Goal: Transaction & Acquisition: Purchase product/service

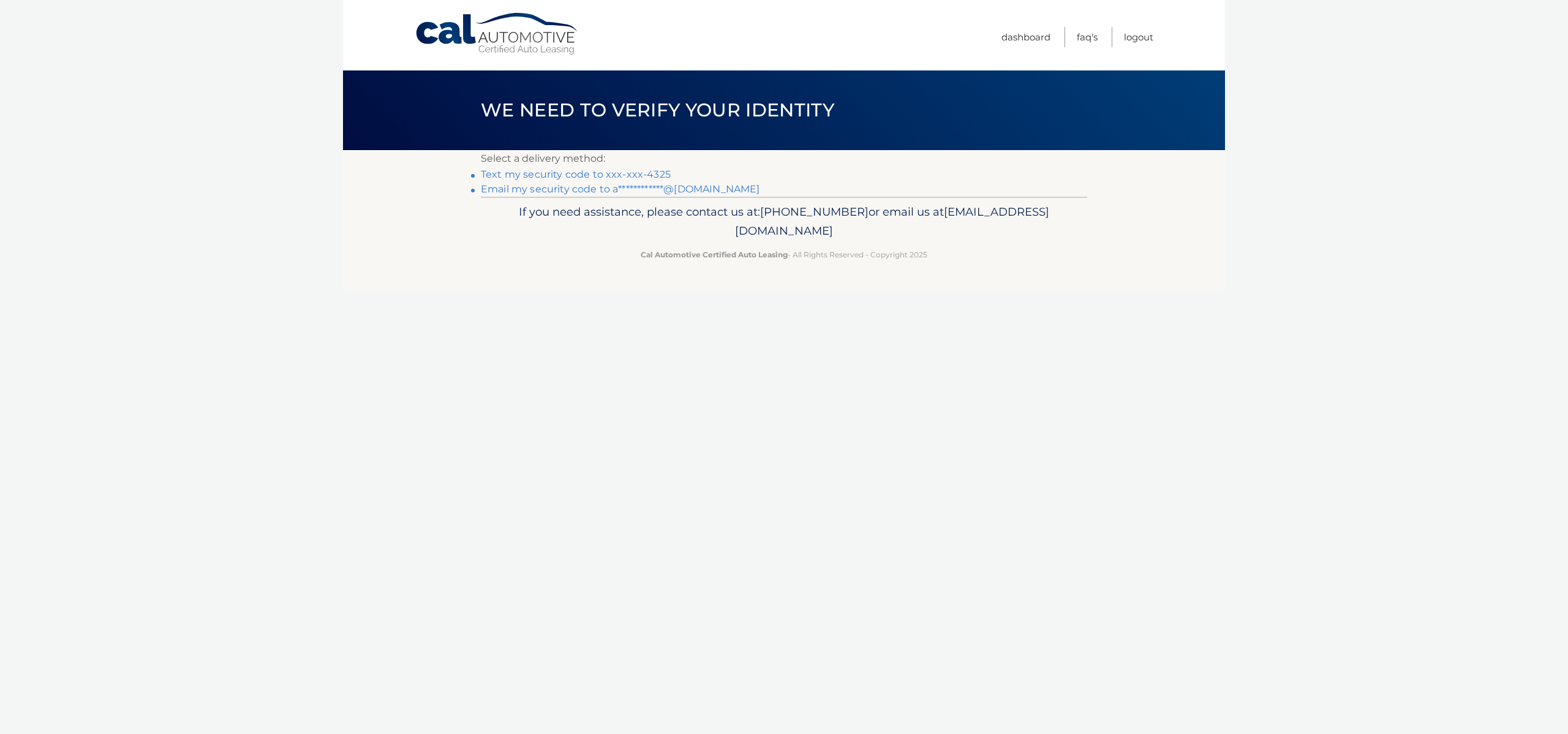
click at [629, 166] on p "Select a delivery method:" at bounding box center [784, 159] width 607 height 17
click at [630, 175] on link "Text my security code to xxx-xxx-4325" at bounding box center [576, 174] width 190 height 12
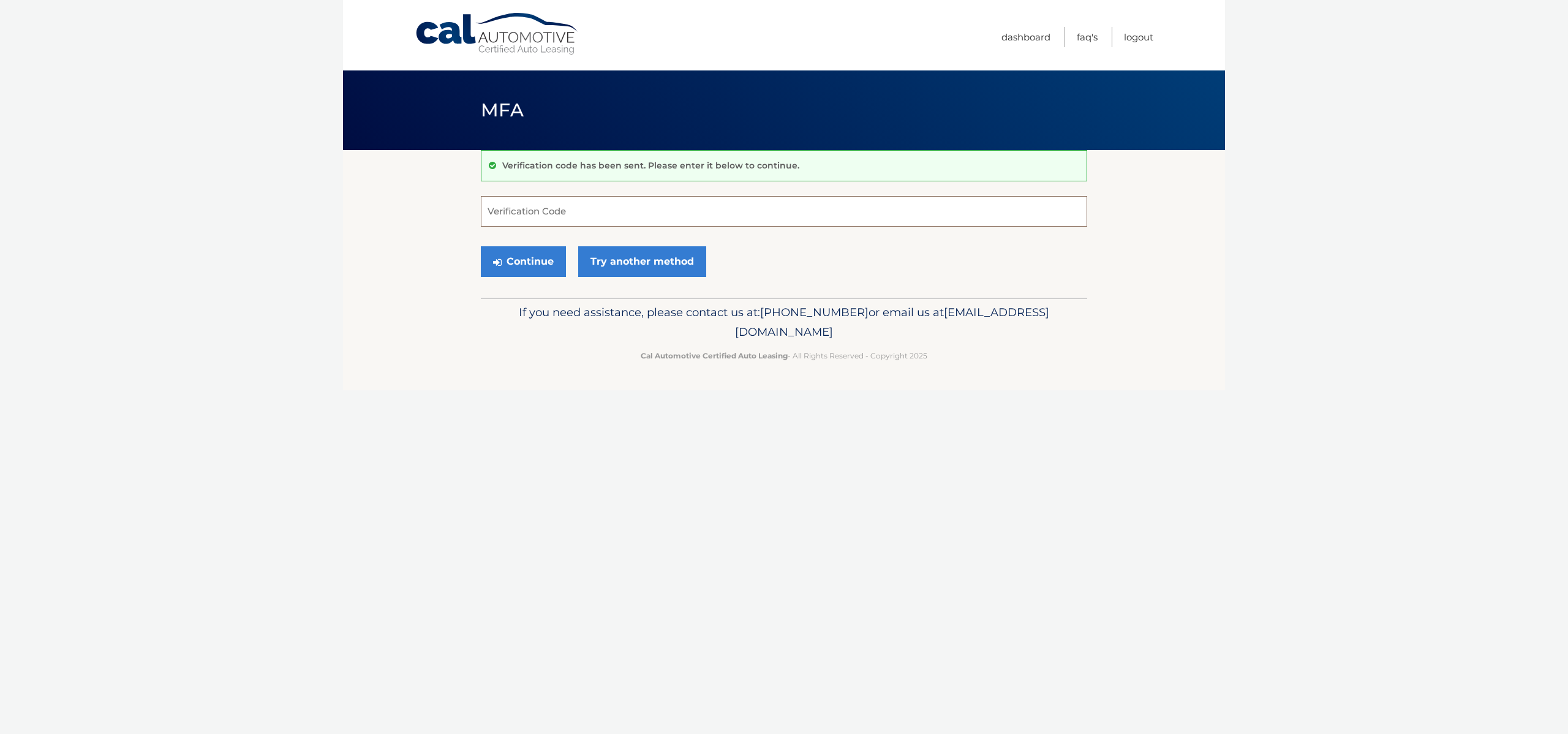
click at [589, 217] on input "Verification Code" at bounding box center [784, 211] width 607 height 30
type input "393124"
click at [544, 265] on button "Continue" at bounding box center [523, 261] width 85 height 30
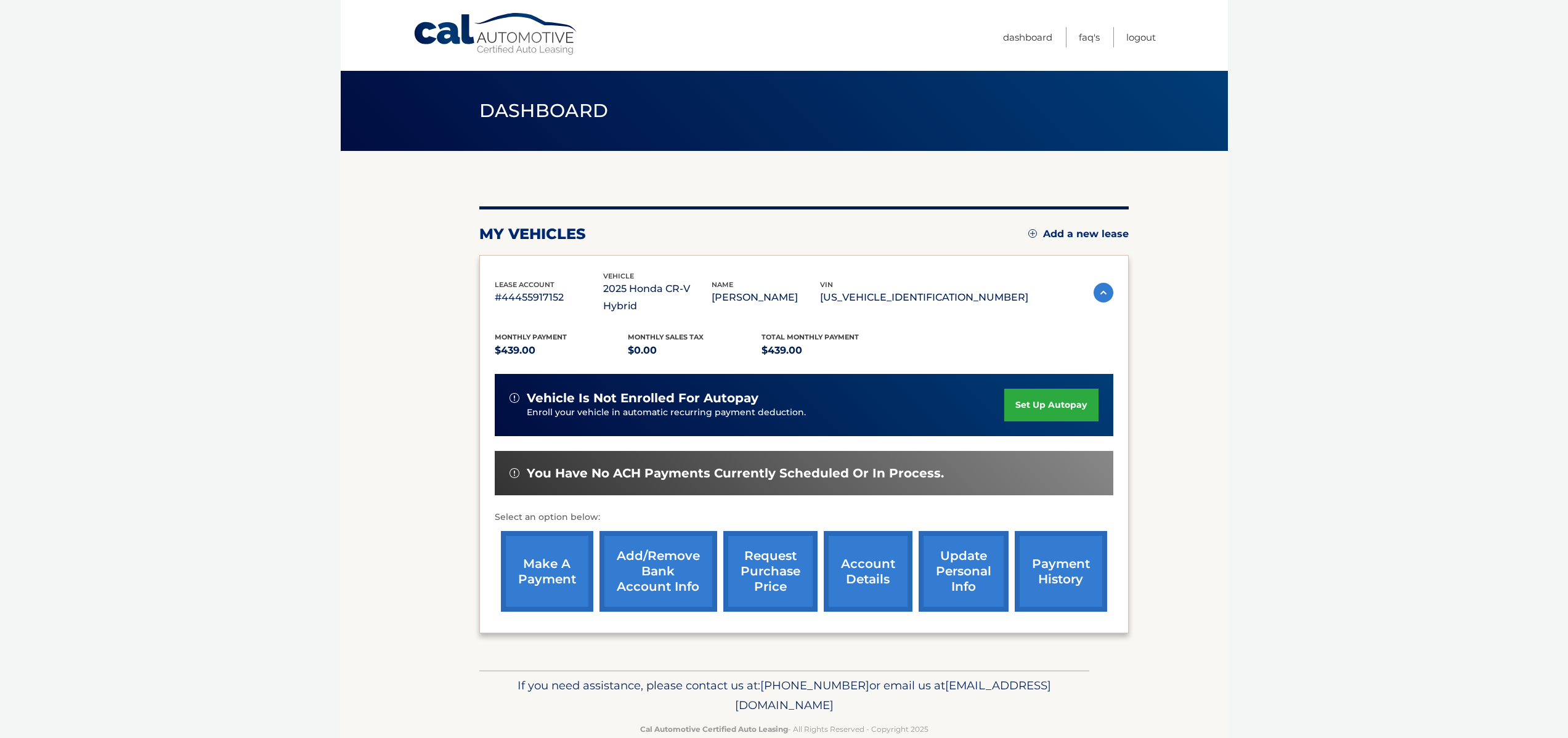
click at [562, 531] on link "make a payment" at bounding box center [546, 571] width 93 height 81
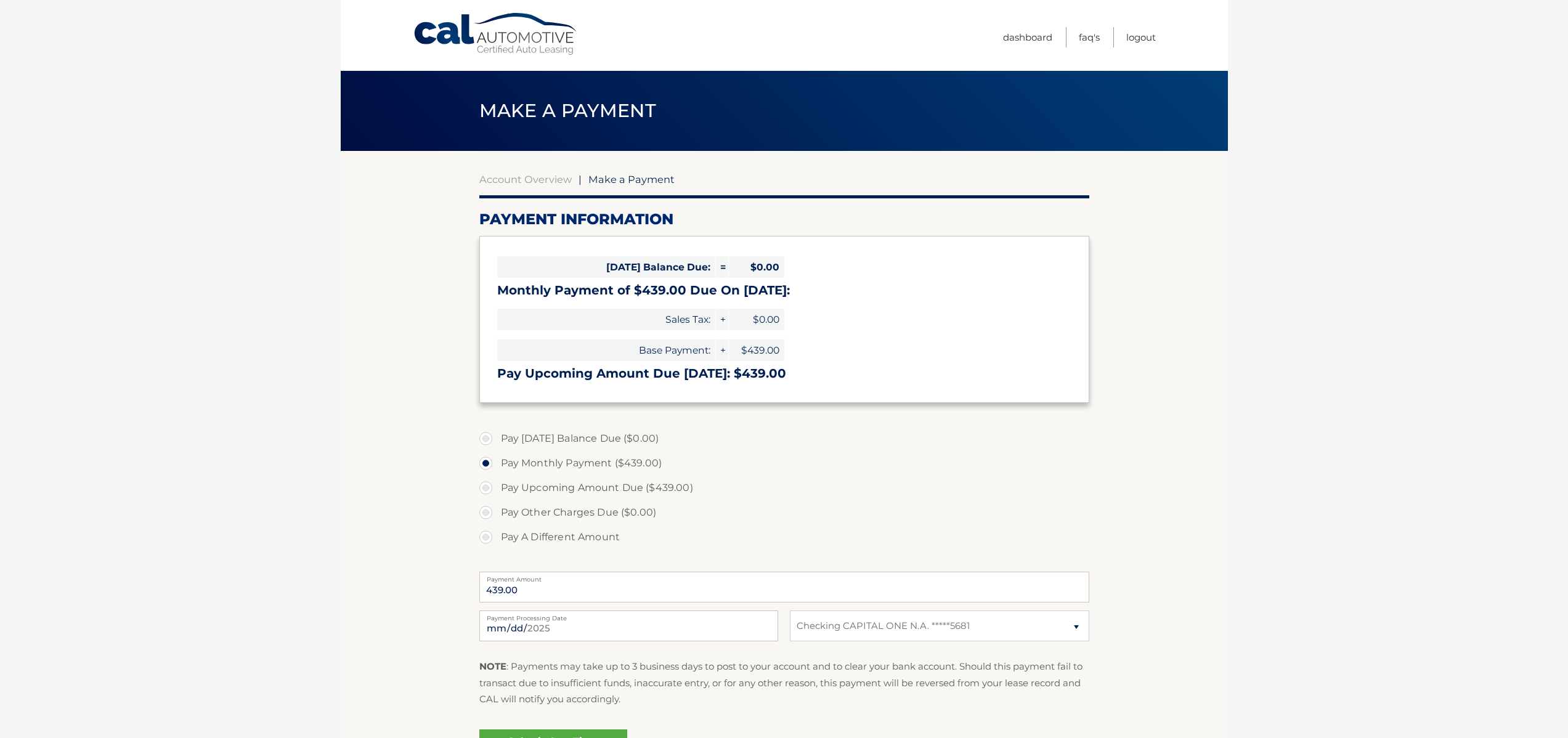
select select "ODFkNTYzYWUtYjY0My00NmQyLWI3YTYtZGQ3MzkxM2ZlZmQz"
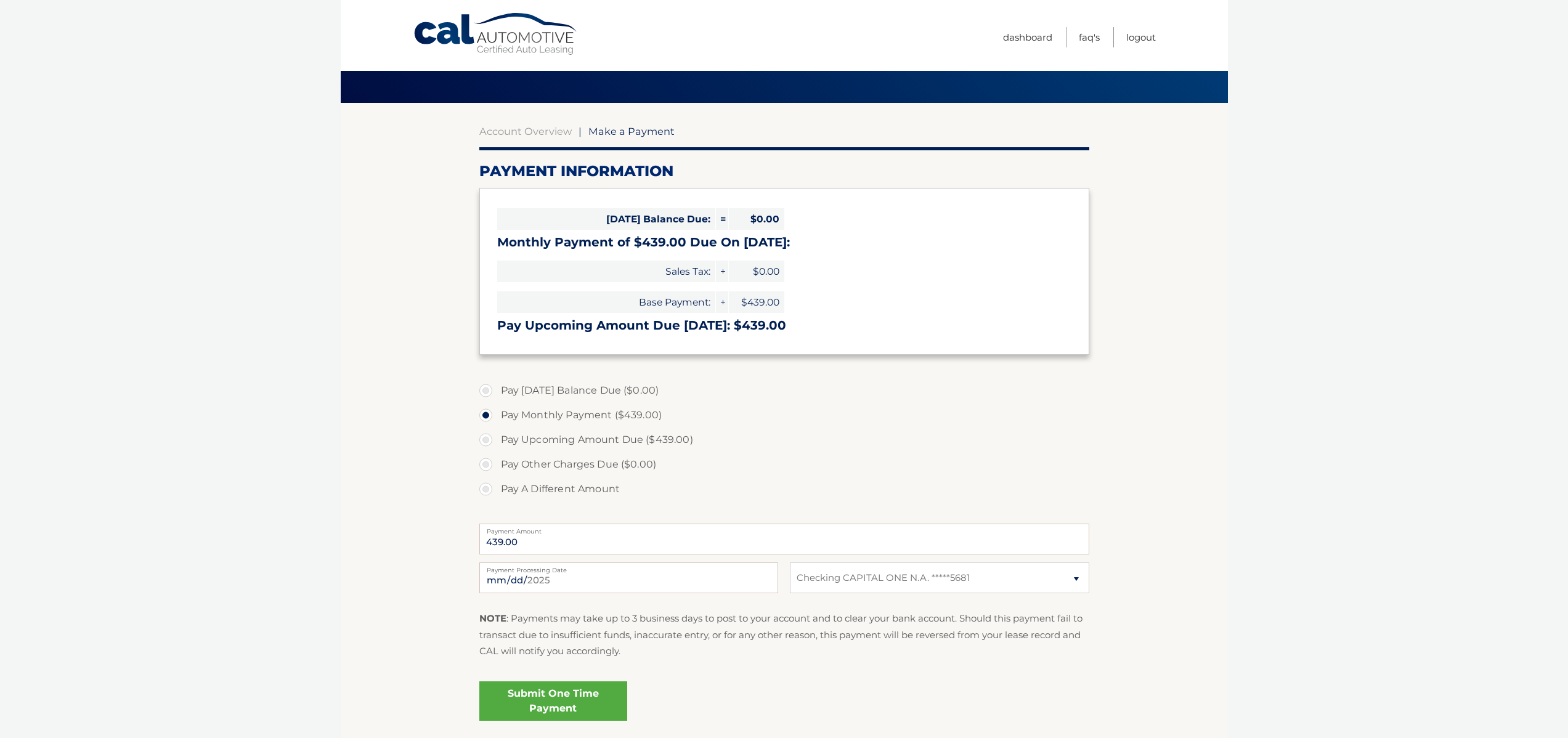
scroll to position [48, 0]
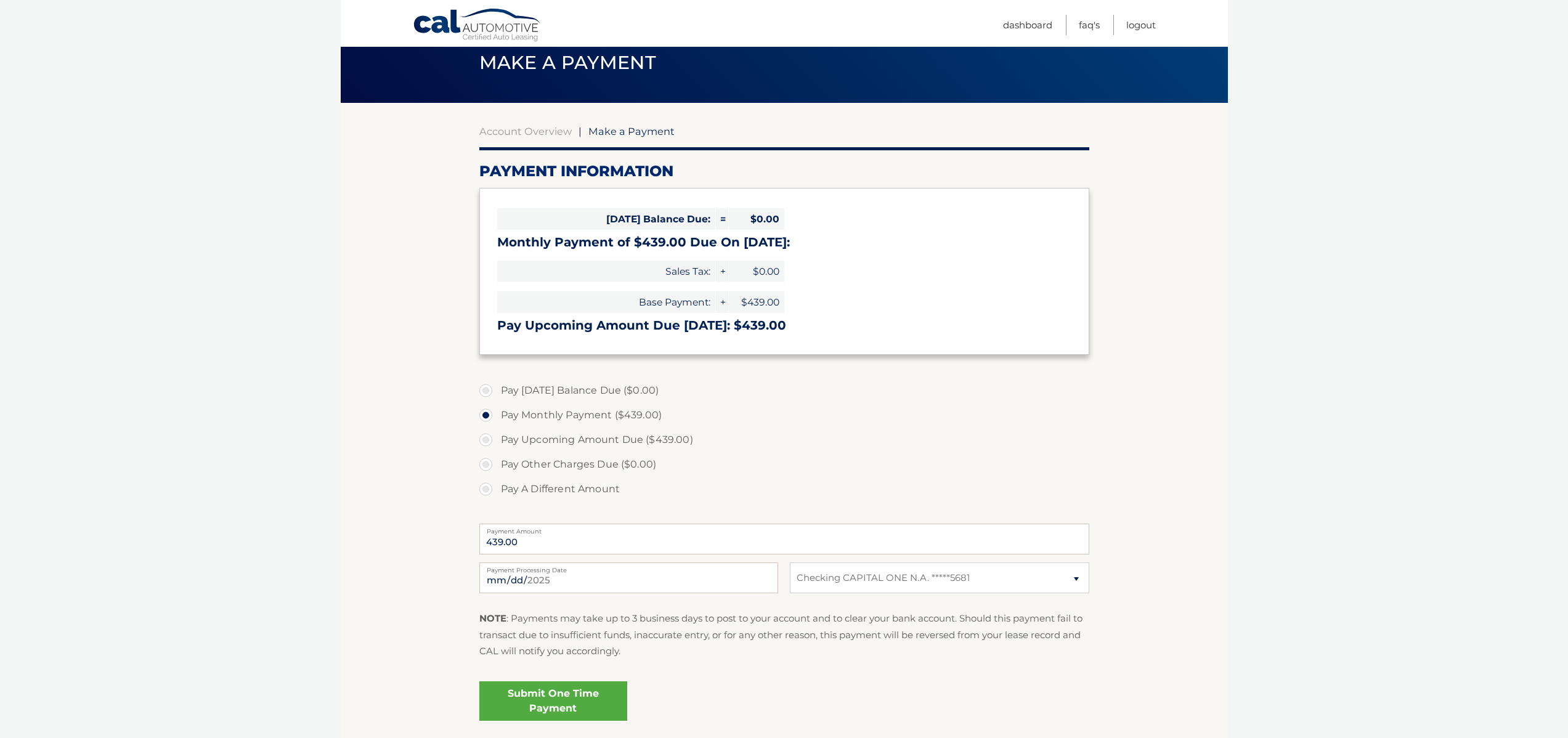
click at [587, 440] on label "Pay Upcoming Amount Due ($439.00)" at bounding box center [784, 440] width 610 height 25
click at [496, 440] on input "Pay Upcoming Amount Due ($439.00)" at bounding box center [490, 437] width 12 height 20
radio input "true"
click at [588, 425] on label "Pay Monthly Payment ($439.00)" at bounding box center [784, 415] width 610 height 25
click at [496, 423] on input "Pay Monthly Payment ($439.00)" at bounding box center [490, 412] width 12 height 20
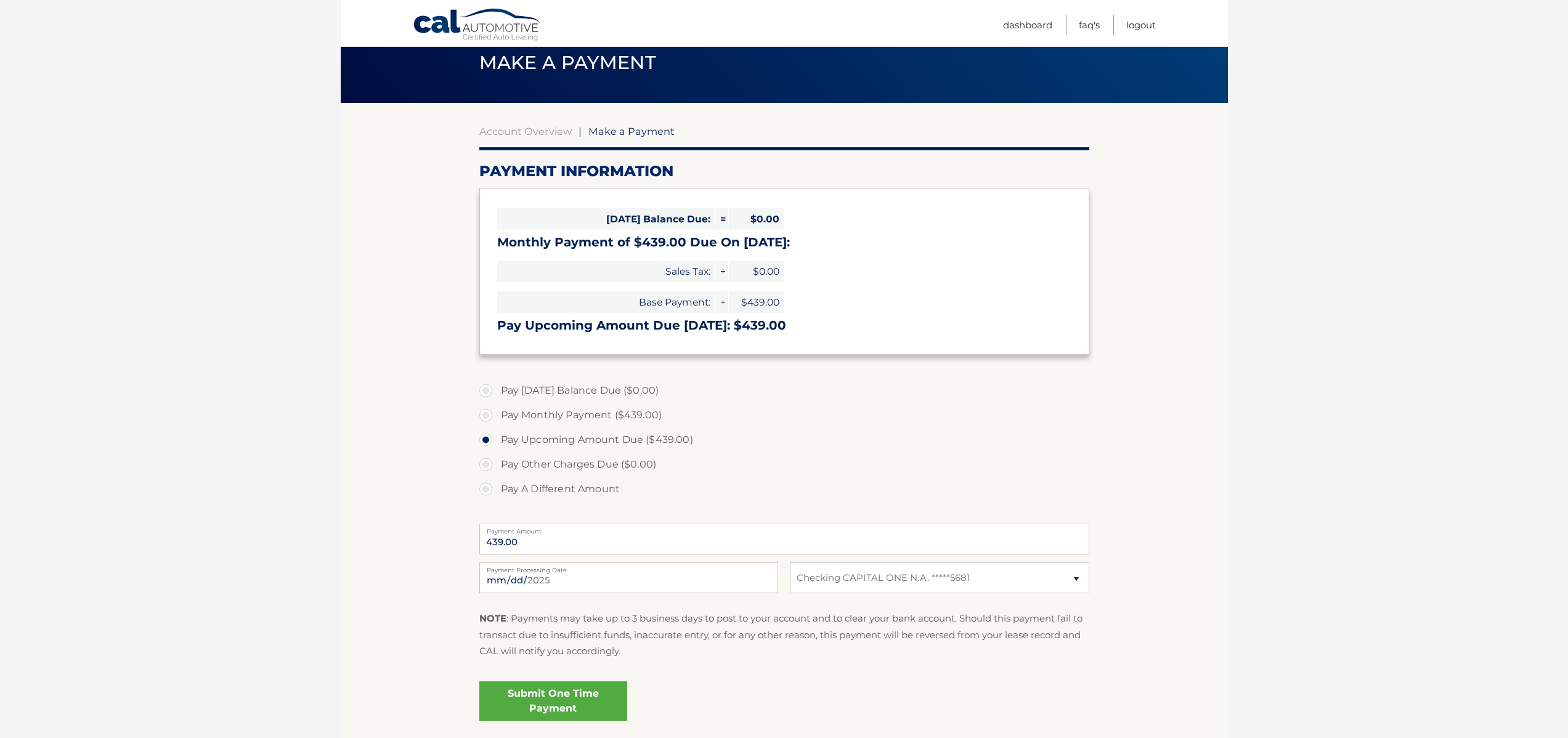
radio input "true"
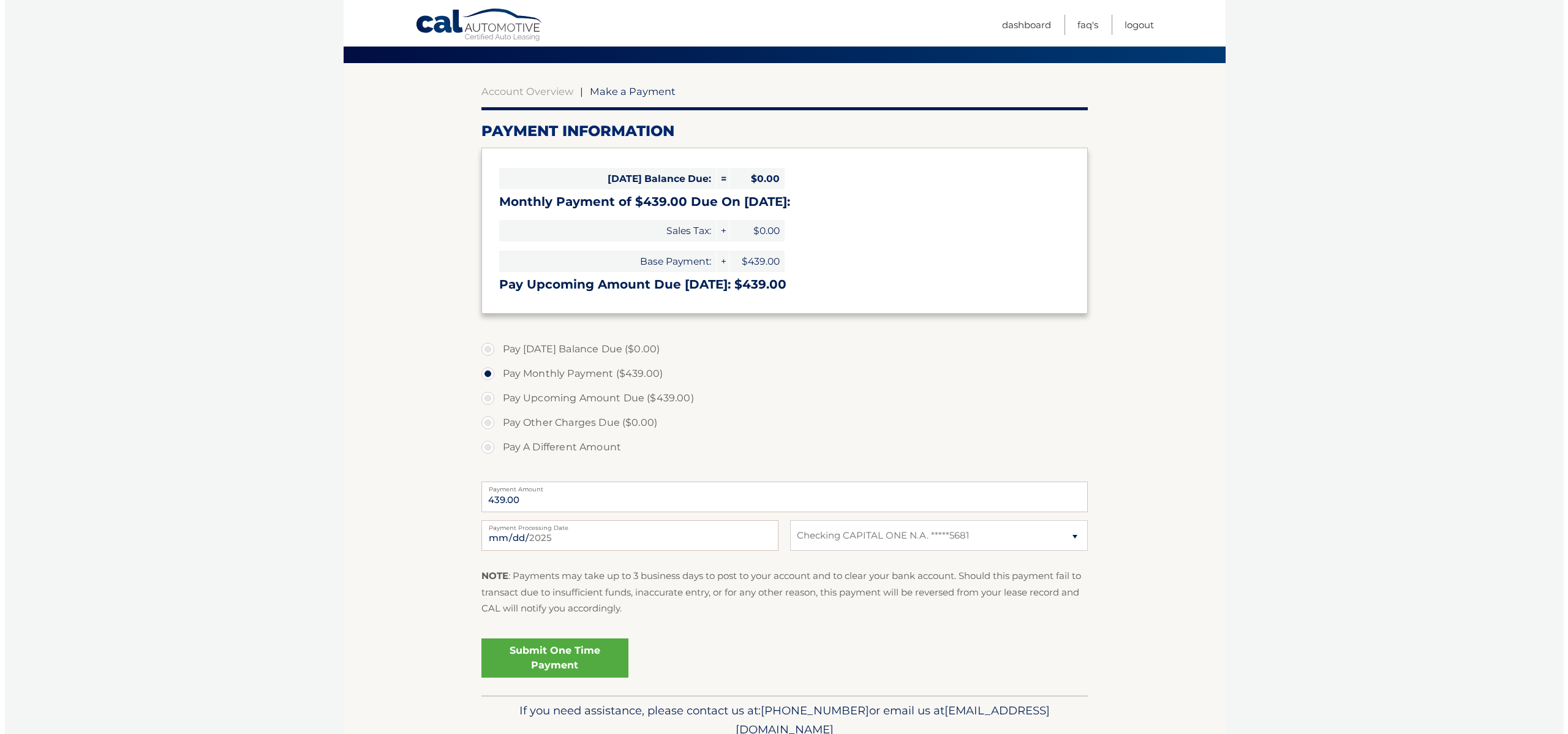
scroll to position [141, 0]
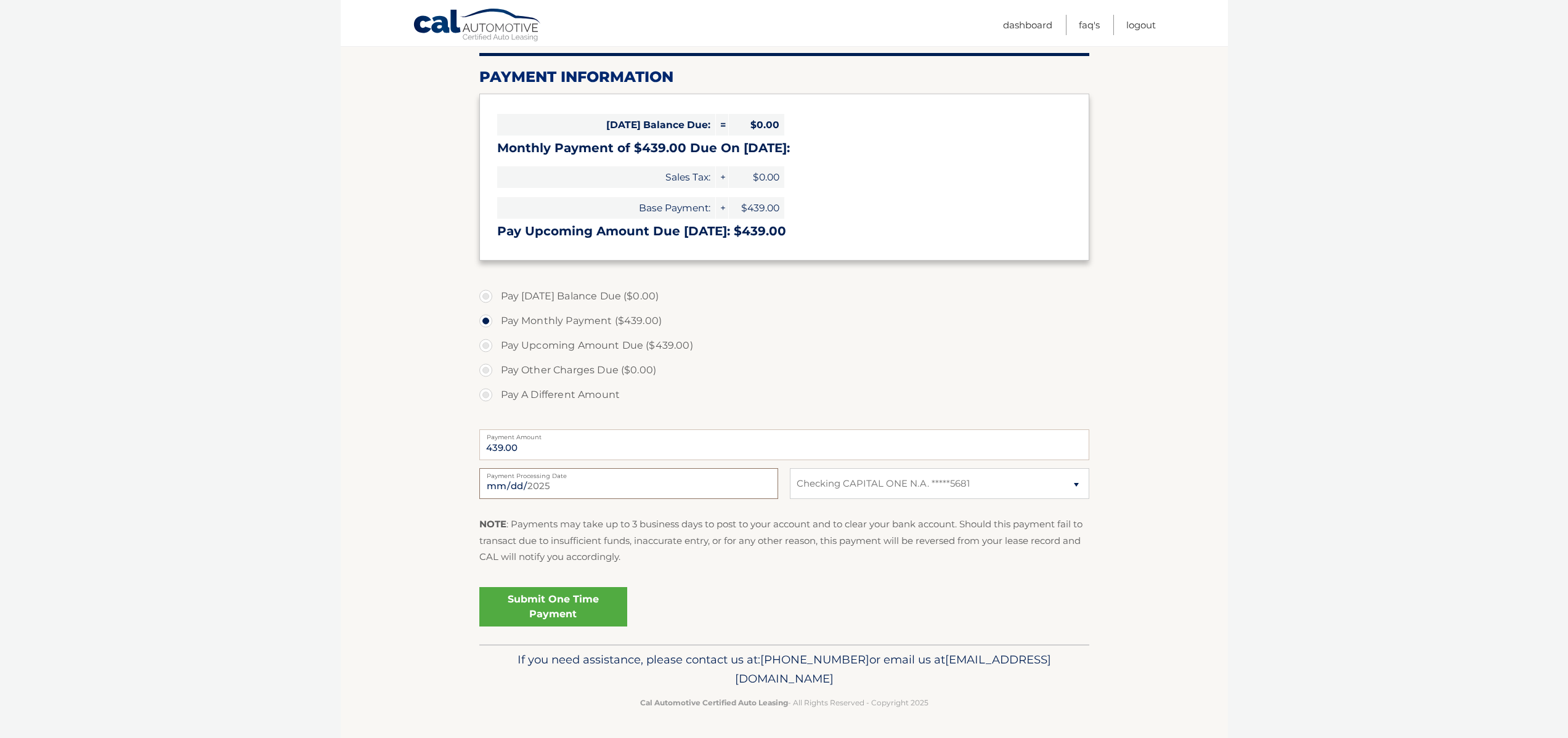
click at [597, 485] on input "2025-08-25" at bounding box center [629, 484] width 299 height 31
type input "2025-09-11"
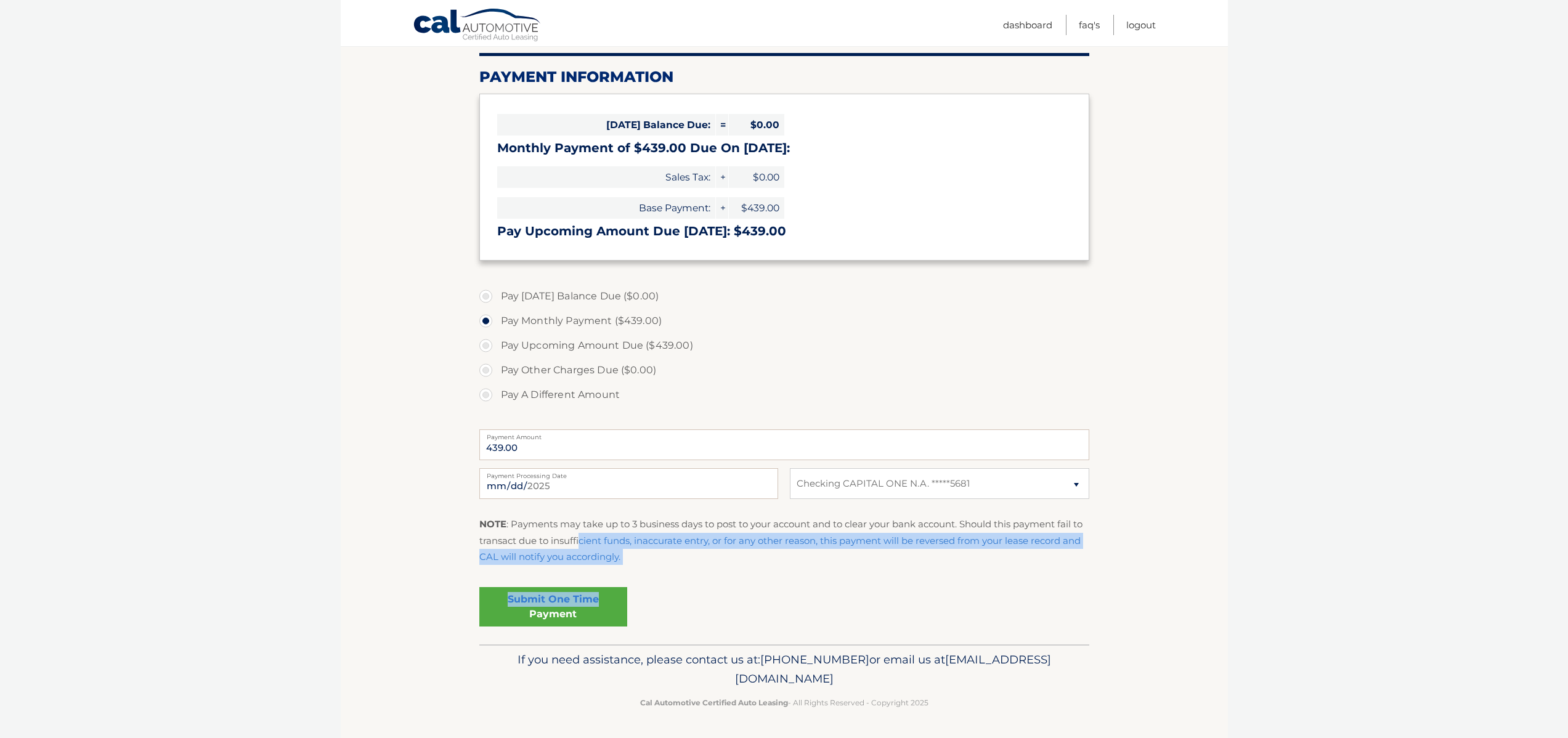
drag, startPoint x: 599, startPoint y: 598, endPoint x: 580, endPoint y: 509, distance: 91.0
click at [580, 524] on fieldset "Pay Today's Balance Due ($0.00) Pay Monthly Payment ($439.00) Pay Upcoming Amou…" at bounding box center [784, 463] width 610 height 364
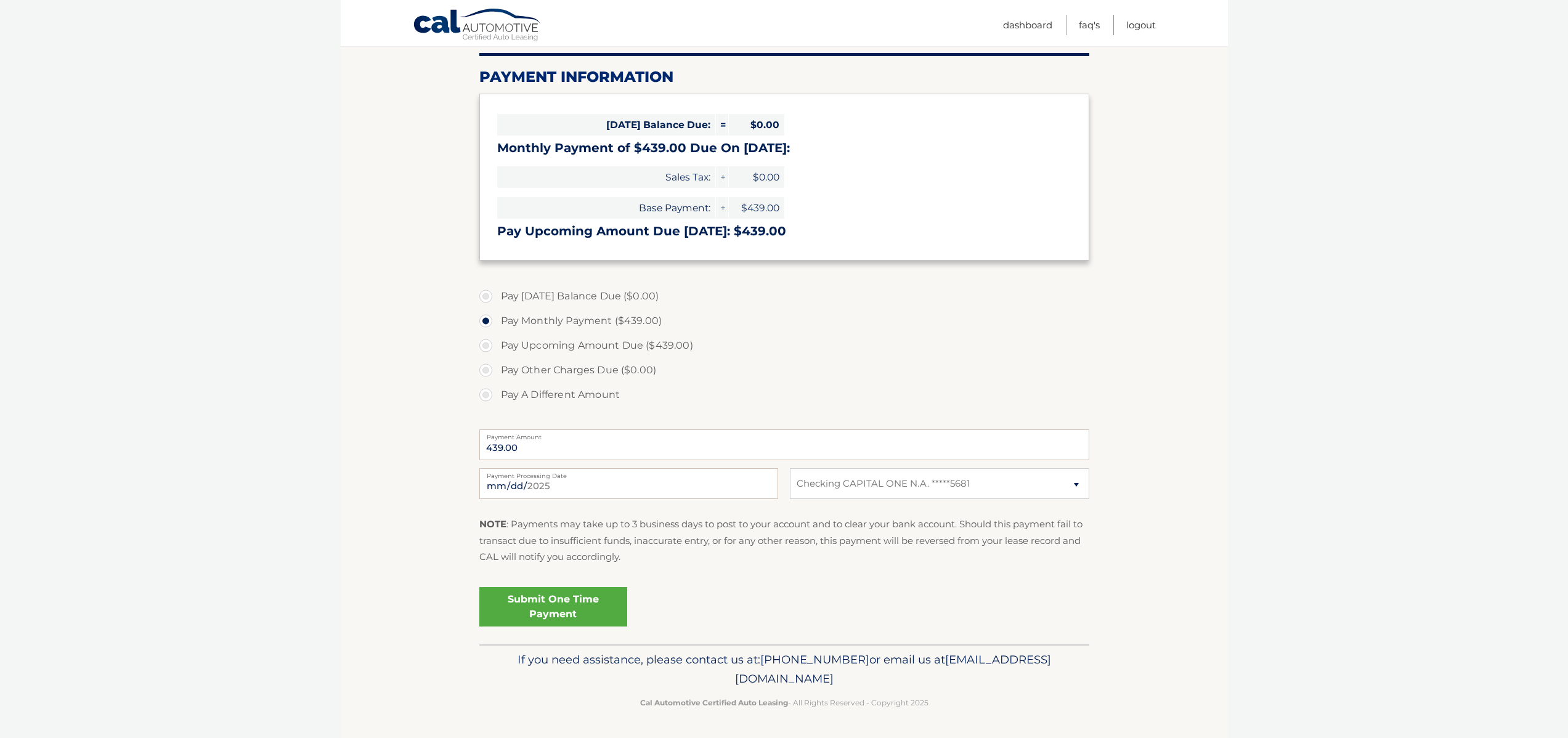
click at [575, 466] on fieldset "Pay Today's Balance Due ($0.00) Pay Monthly Payment ($439.00) Pay Upcoming Amou…" at bounding box center [784, 463] width 610 height 364
click at [575, 451] on input "439.00" at bounding box center [784, 445] width 610 height 31
click at [497, 352] on label "Pay Upcoming Amount Due ($439.00)" at bounding box center [784, 345] width 610 height 25
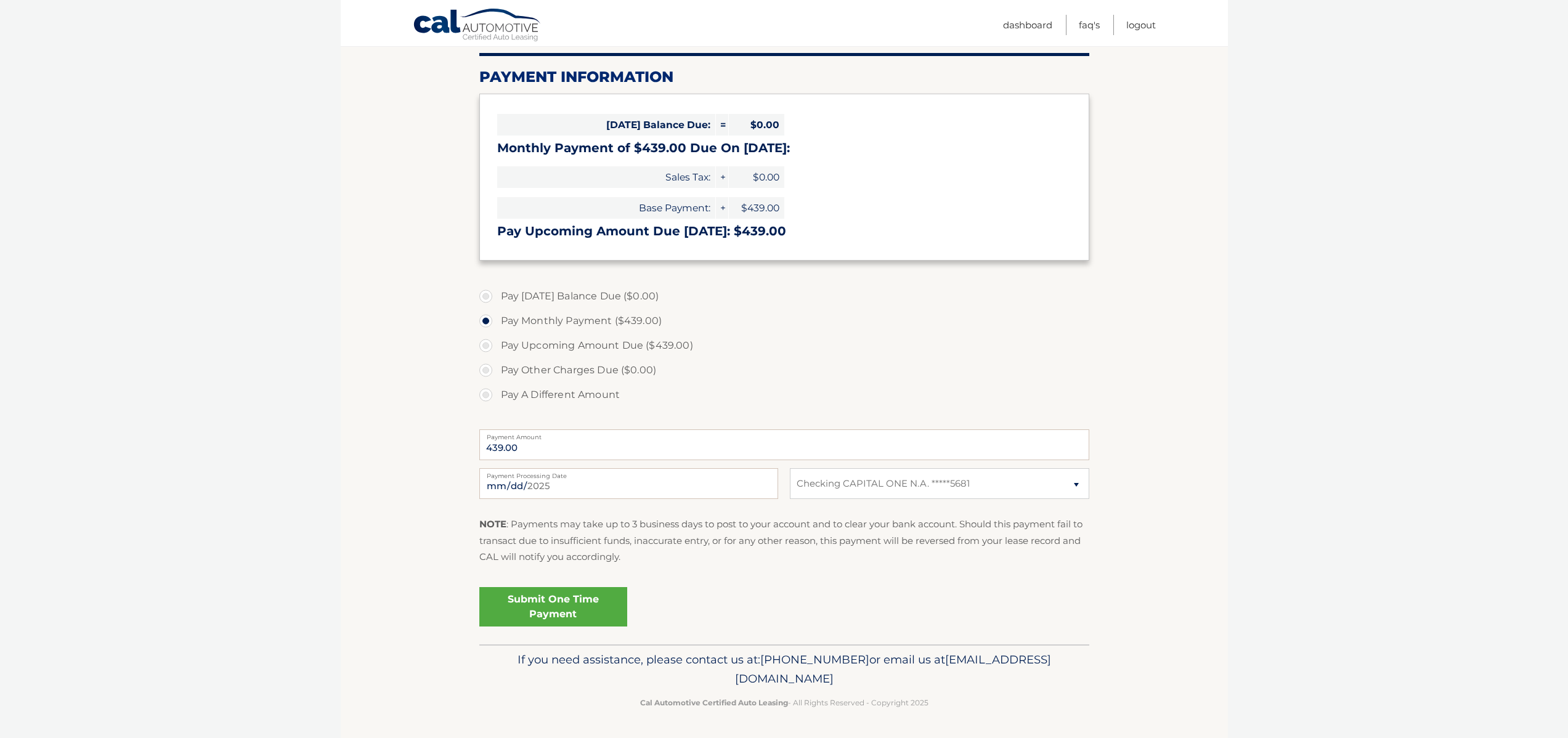
click at [496, 352] on input "Pay Upcoming Amount Due ($439.00)" at bounding box center [490, 343] width 12 height 20
radio input "true"
click at [491, 365] on label "Pay Other Charges Due ($0.00)" at bounding box center [784, 370] width 610 height 25
click at [510, 350] on label "Pay Upcoming Amount Due ($439.00)" at bounding box center [784, 345] width 610 height 25
click at [496, 350] on input "Pay Upcoming Amount Due ($439.00)" at bounding box center [490, 343] width 12 height 20
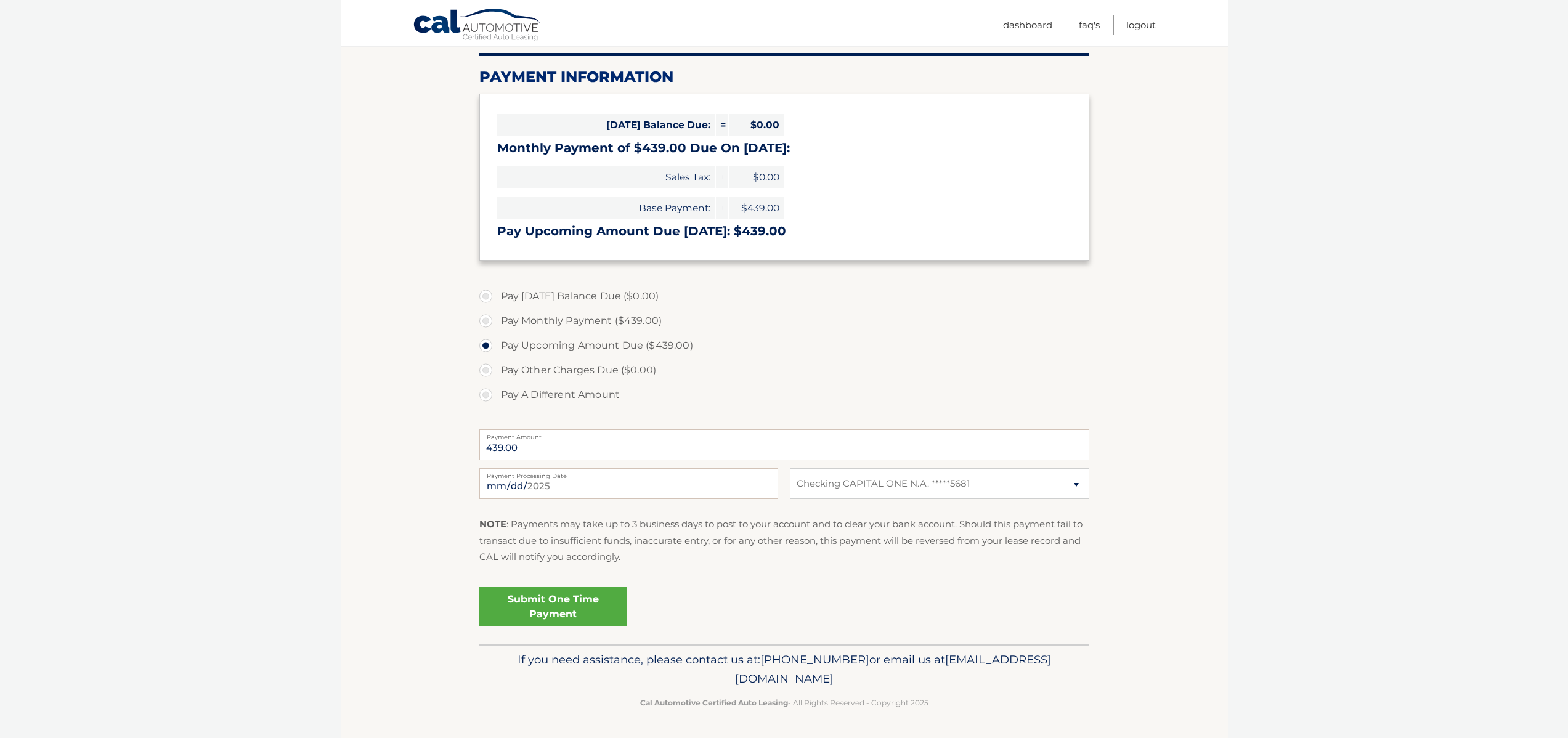
click at [510, 326] on label "Pay Monthly Payment ($439.00)" at bounding box center [784, 321] width 610 height 25
click at [496, 326] on input "Pay Monthly Payment ($439.00)" at bounding box center [490, 318] width 12 height 20
radio input "true"
click at [590, 603] on link "Submit One Time Payment" at bounding box center [553, 607] width 148 height 39
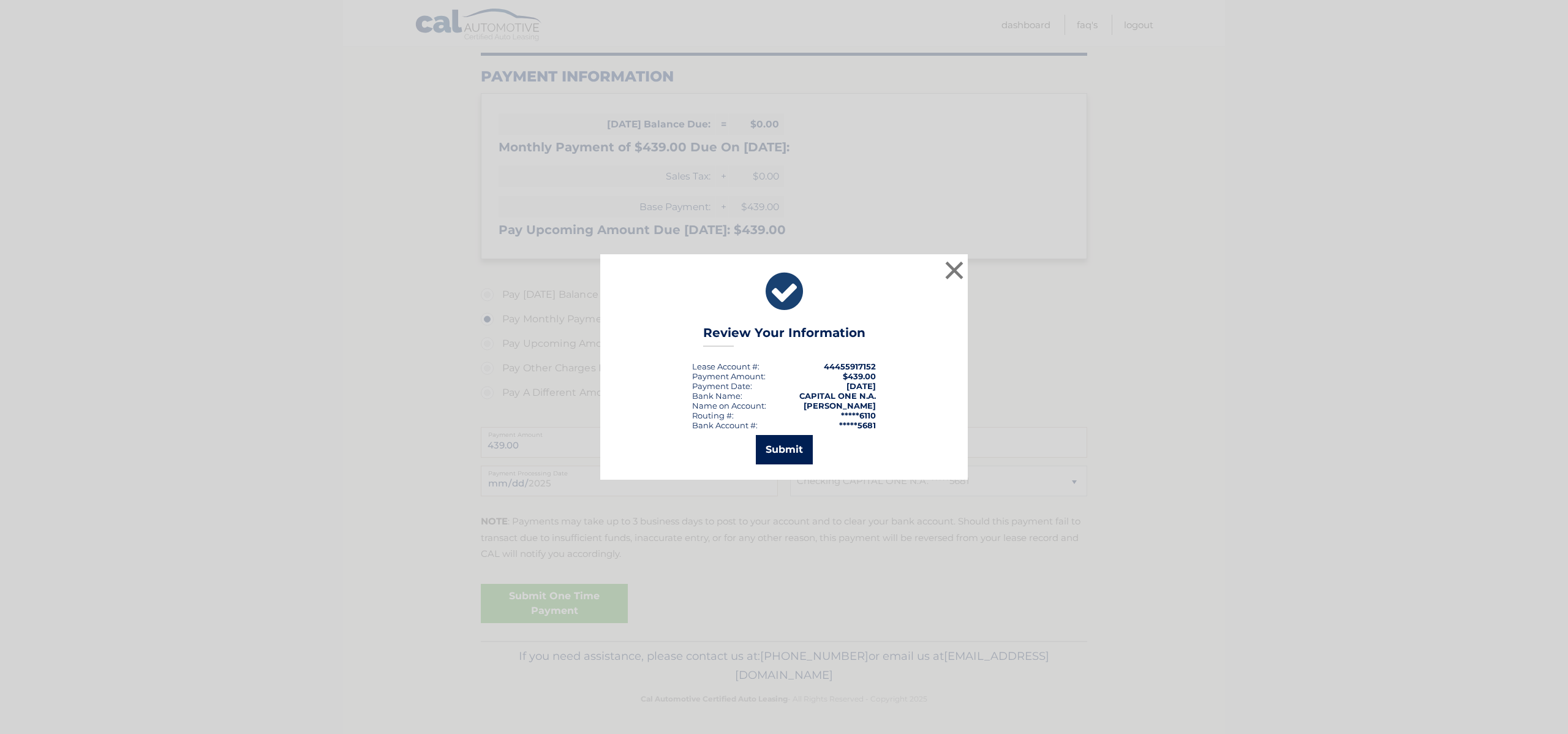
click at [798, 447] on button "Submit" at bounding box center [784, 450] width 57 height 30
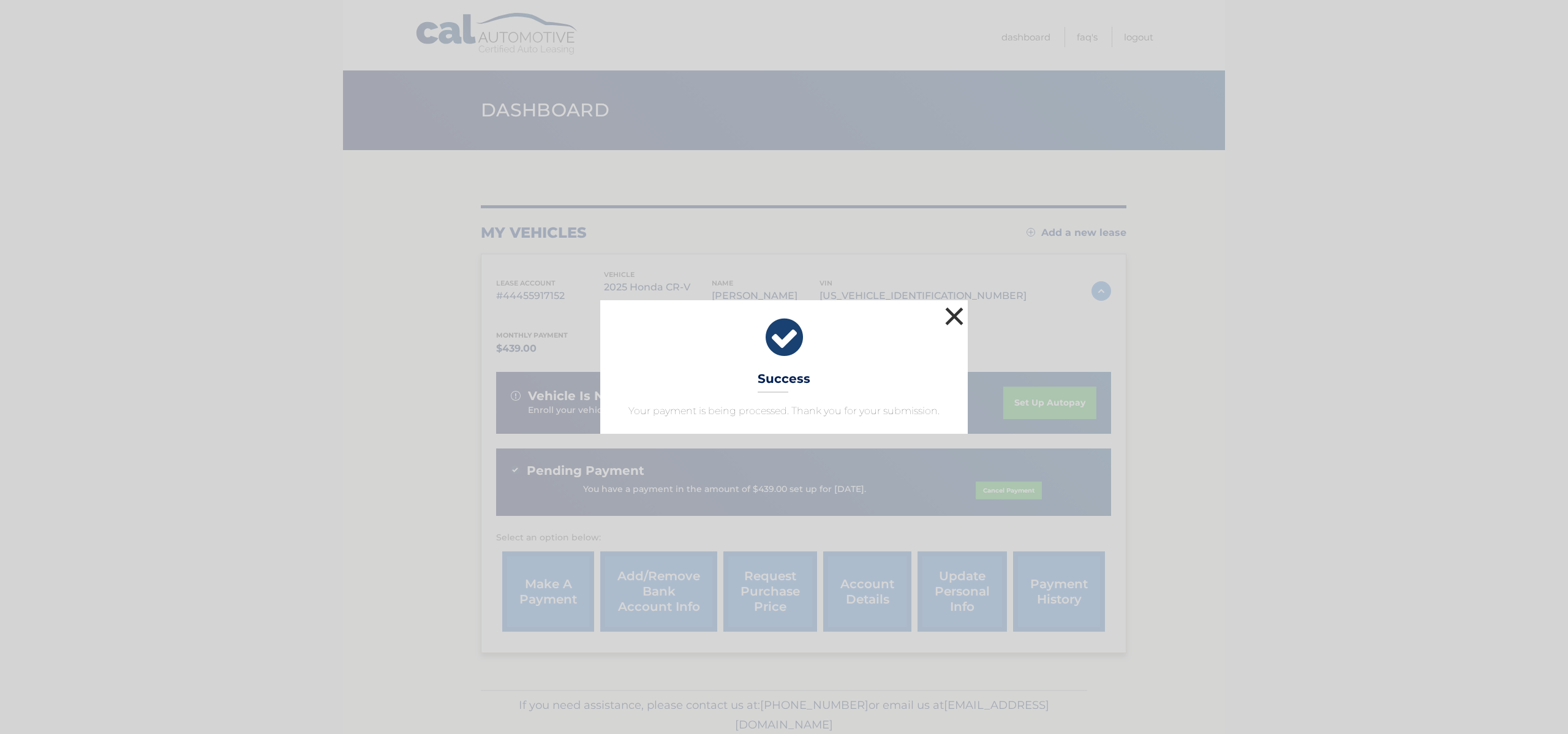
click at [965, 320] on button "×" at bounding box center [954, 315] width 25 height 25
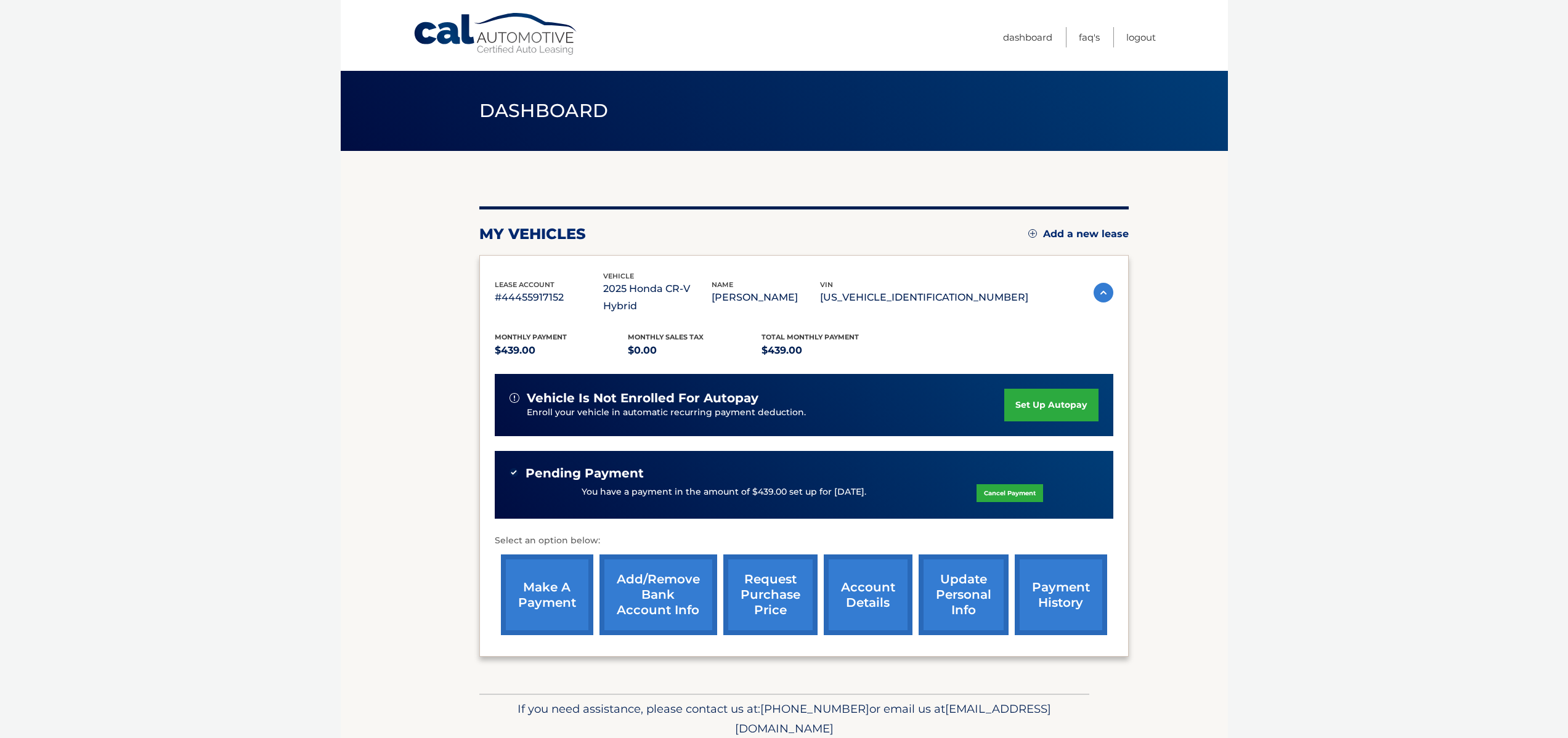
click at [1163, 34] on div "Cal Automotive Menu Dashboard FAQ's Logout" at bounding box center [784, 35] width 887 height 71
click at [1157, 37] on div "Cal Automotive Menu Dashboard FAQ's Logout" at bounding box center [784, 35] width 887 height 71
click at [1146, 37] on link "Logout" at bounding box center [1141, 37] width 30 height 20
